Goal: Find specific page/section: Find specific page/section

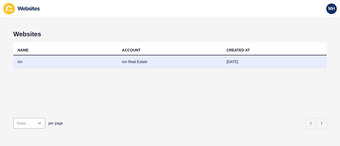
click at [142, 62] on td "Ion Real Estate" at bounding box center [170, 61] width 104 height 13
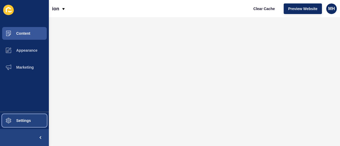
click at [33, 126] on button "Settings" at bounding box center [24, 120] width 49 height 17
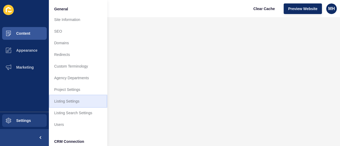
click at [83, 96] on link "Listing Settings" at bounding box center [78, 102] width 58 height 12
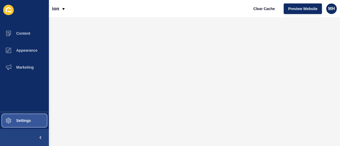
click at [31, 120] on span "Settings" at bounding box center [15, 121] width 32 height 4
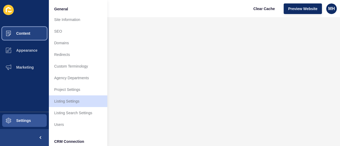
click at [23, 35] on span "Content" at bounding box center [14, 33] width 31 height 4
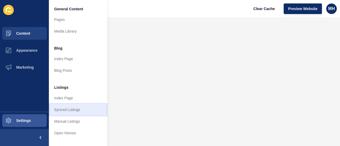
click at [77, 113] on link "Synced Listings" at bounding box center [78, 110] width 58 height 12
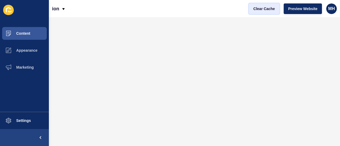
click at [260, 10] on span "Clear Cache" at bounding box center [264, 8] width 22 height 5
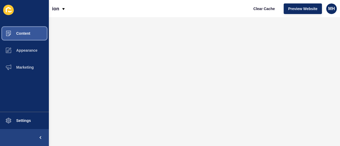
click at [36, 32] on button "Content" at bounding box center [24, 33] width 49 height 17
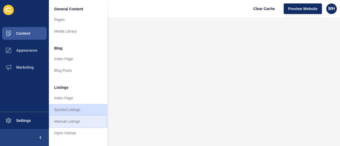
click at [66, 121] on link "Manual Listings" at bounding box center [78, 122] width 58 height 12
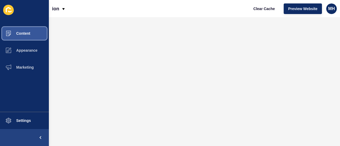
click at [32, 35] on button "Content" at bounding box center [24, 33] width 49 height 17
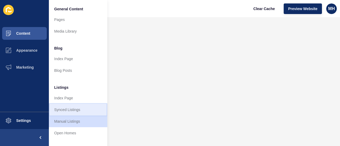
click at [70, 114] on link "Synced Listings" at bounding box center [78, 110] width 58 height 12
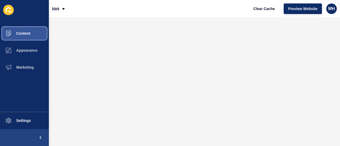
click at [30, 37] on button "Content" at bounding box center [24, 33] width 49 height 17
